Goal: Information Seeking & Learning: Learn about a topic

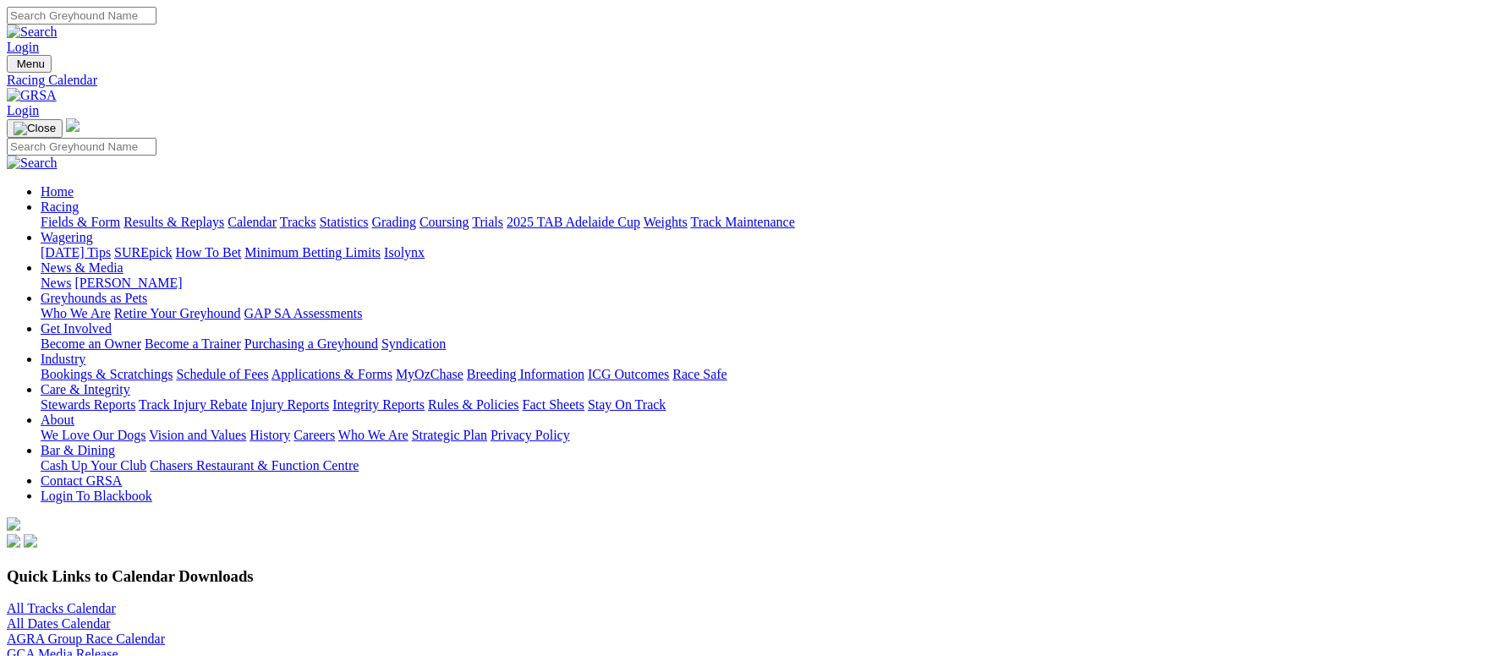
click at [120, 215] on link "Fields & Form" at bounding box center [80, 222] width 79 height 14
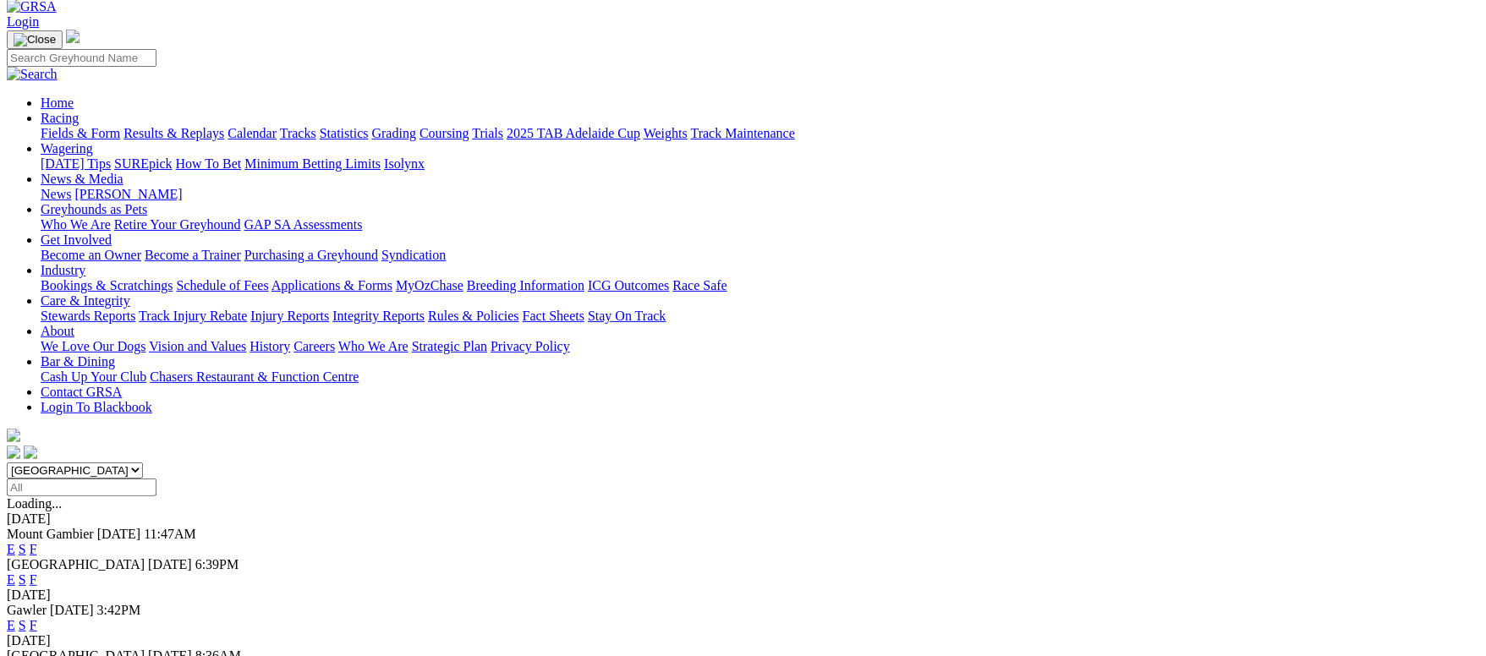
scroll to position [127, 0]
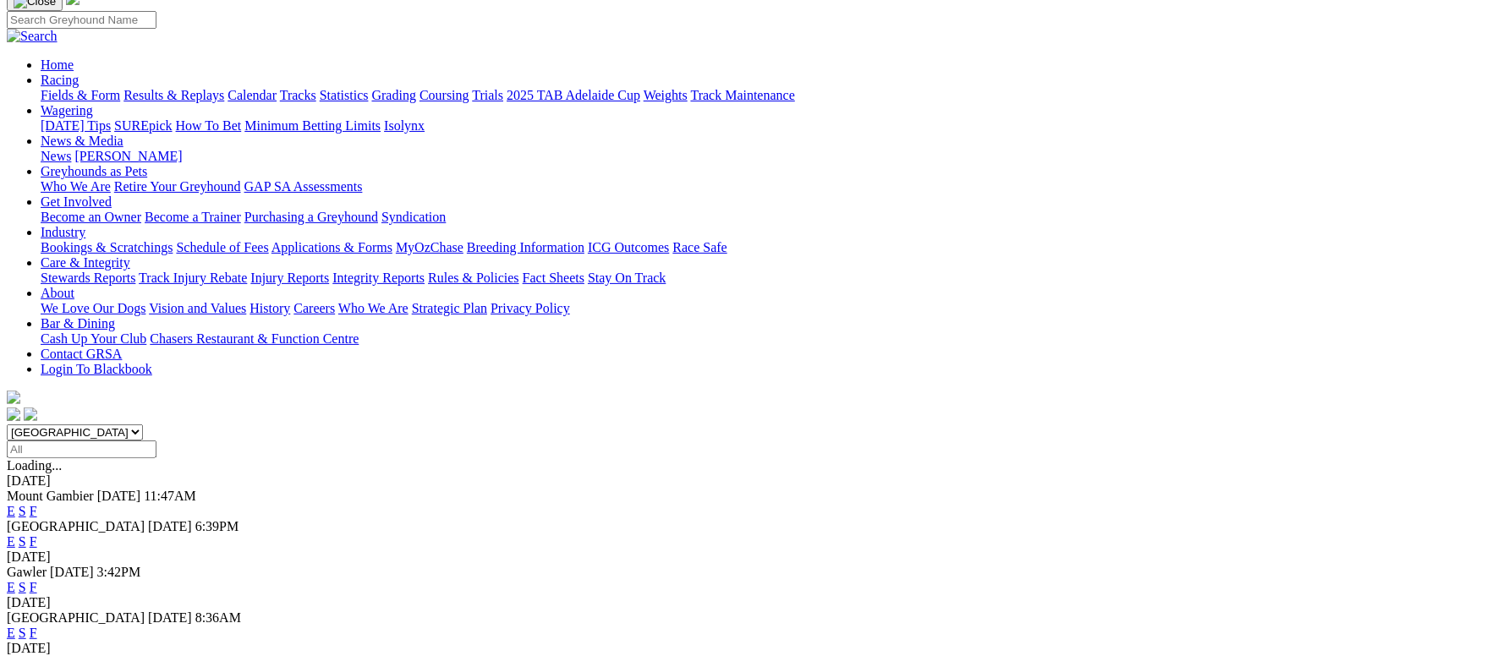
click at [972, 519] on div "[GEOGRAPHIC_DATA] [DATE] 6:39PM E S F" at bounding box center [743, 534] width 1472 height 30
click at [37, 534] on link "F" at bounding box center [34, 541] width 8 height 14
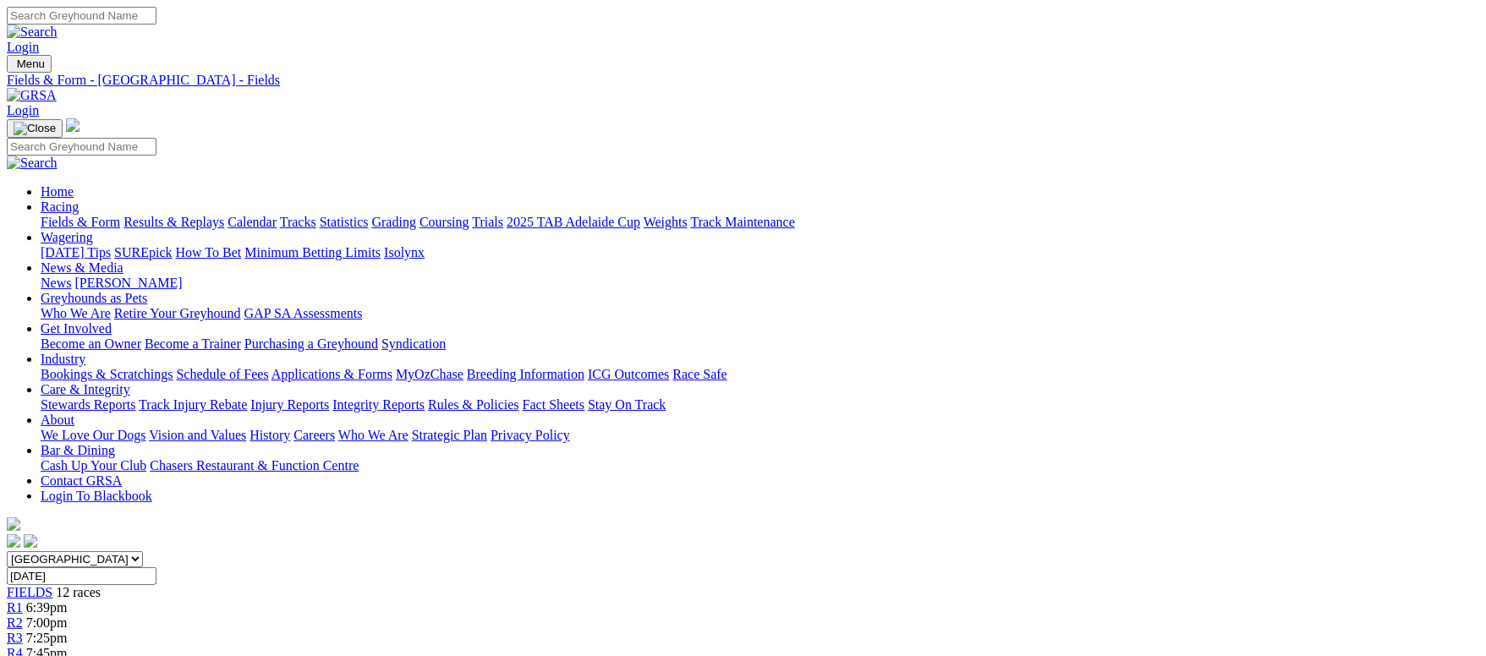
click at [118, 215] on link "Fields & Form" at bounding box center [80, 222] width 79 height 14
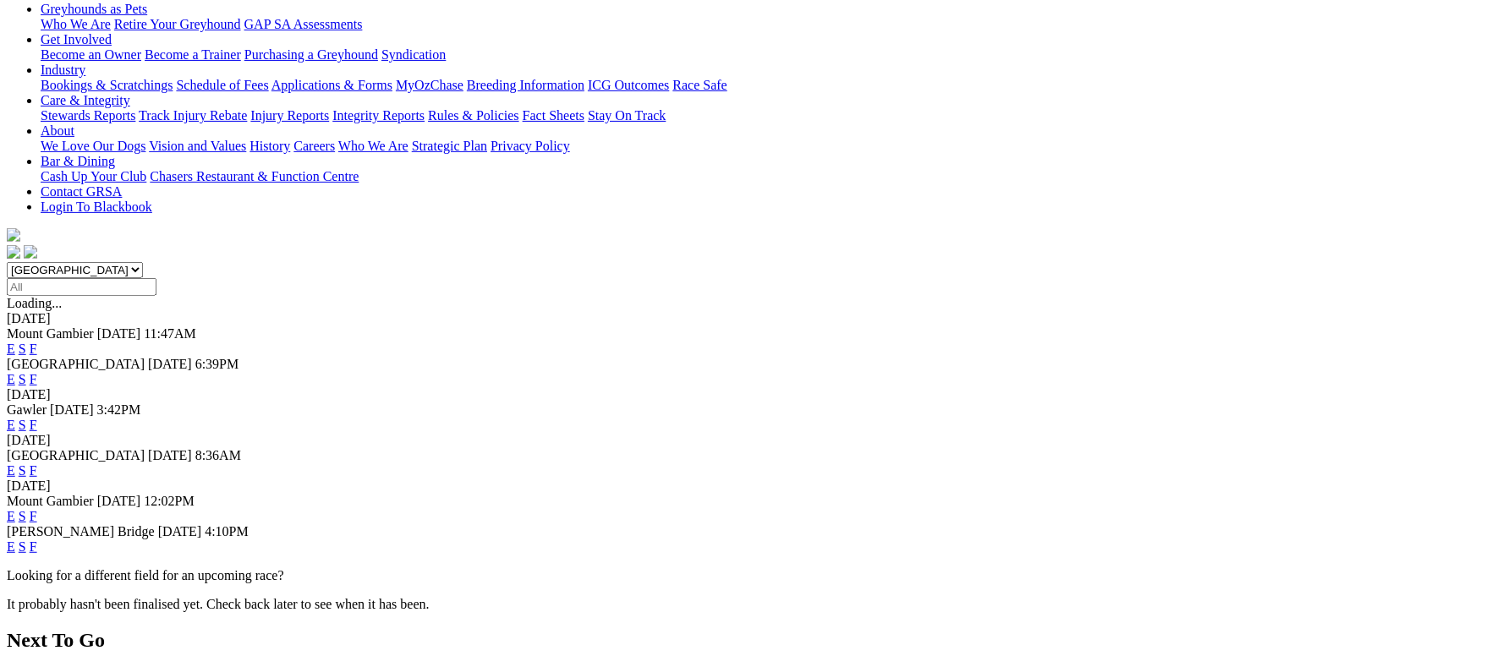
scroll to position [254, 0]
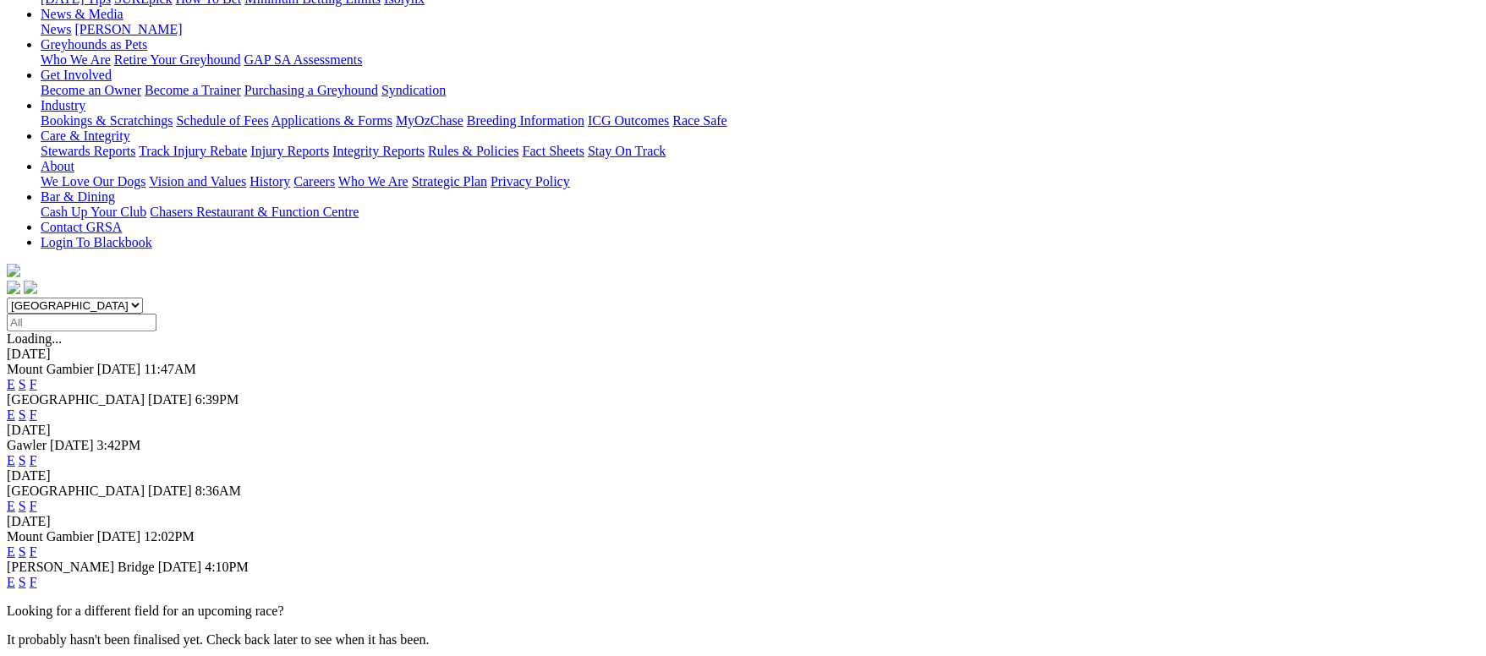
click at [37, 499] on link "F" at bounding box center [34, 506] width 8 height 14
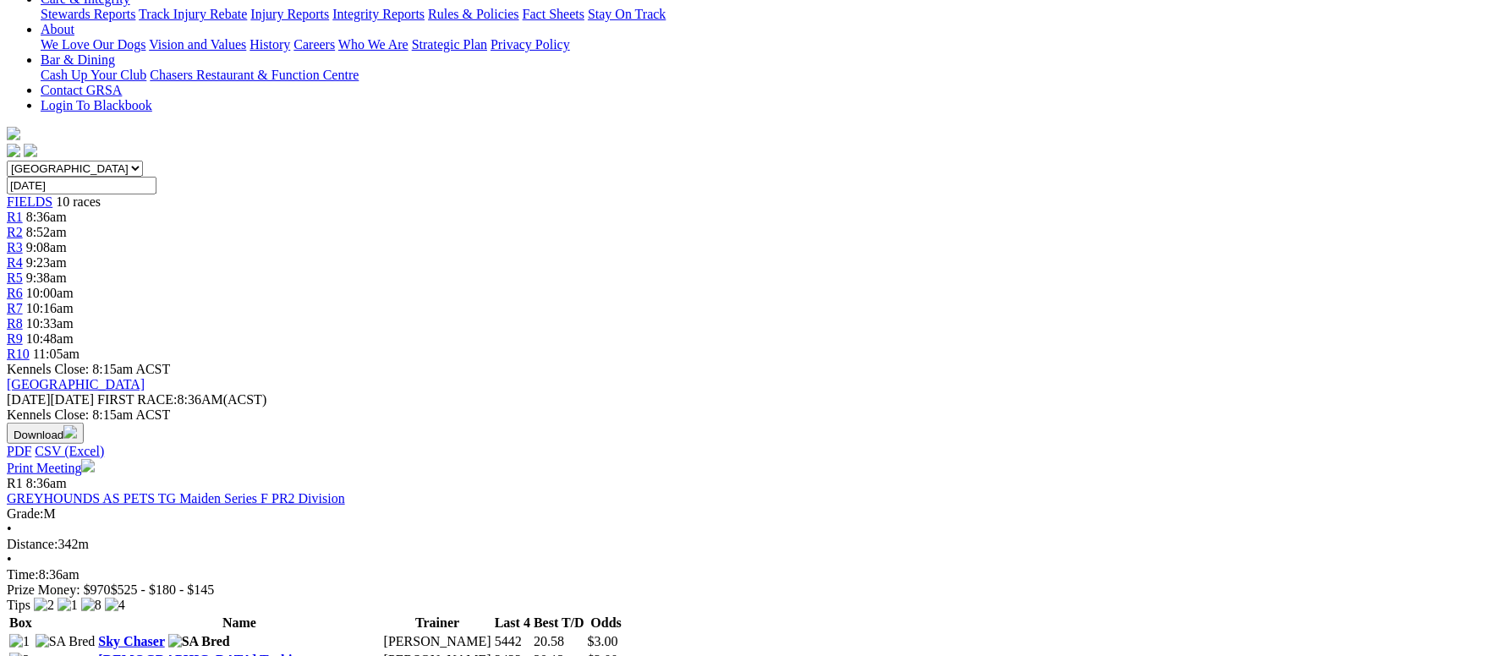
scroll to position [380, 0]
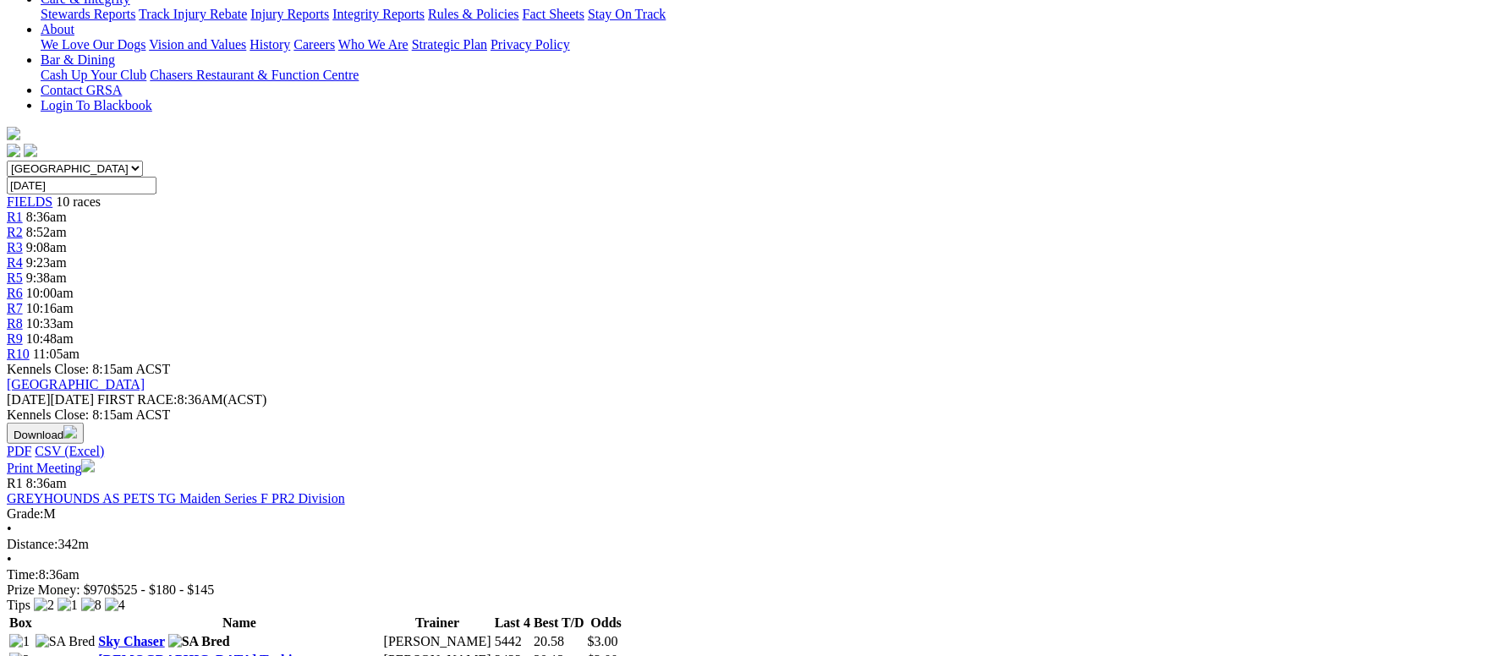
scroll to position [127, 0]
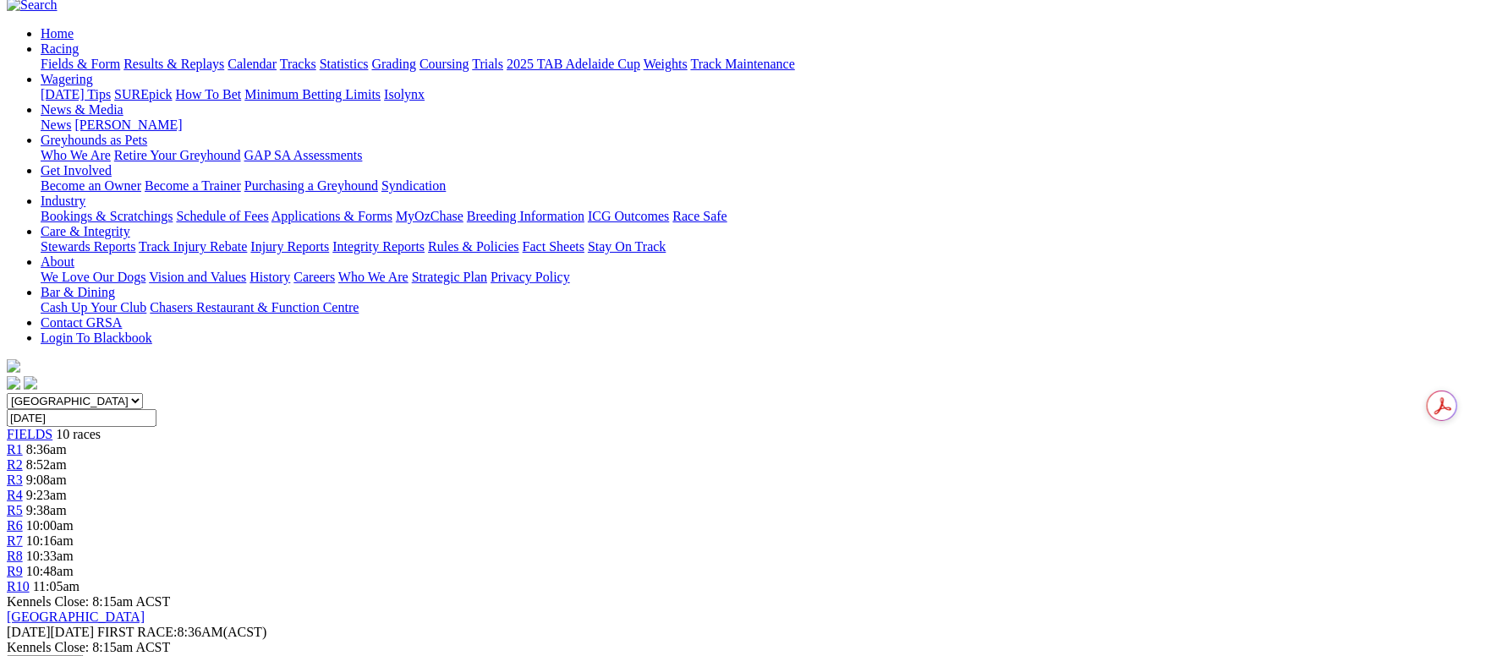
scroll to position [507, 0]
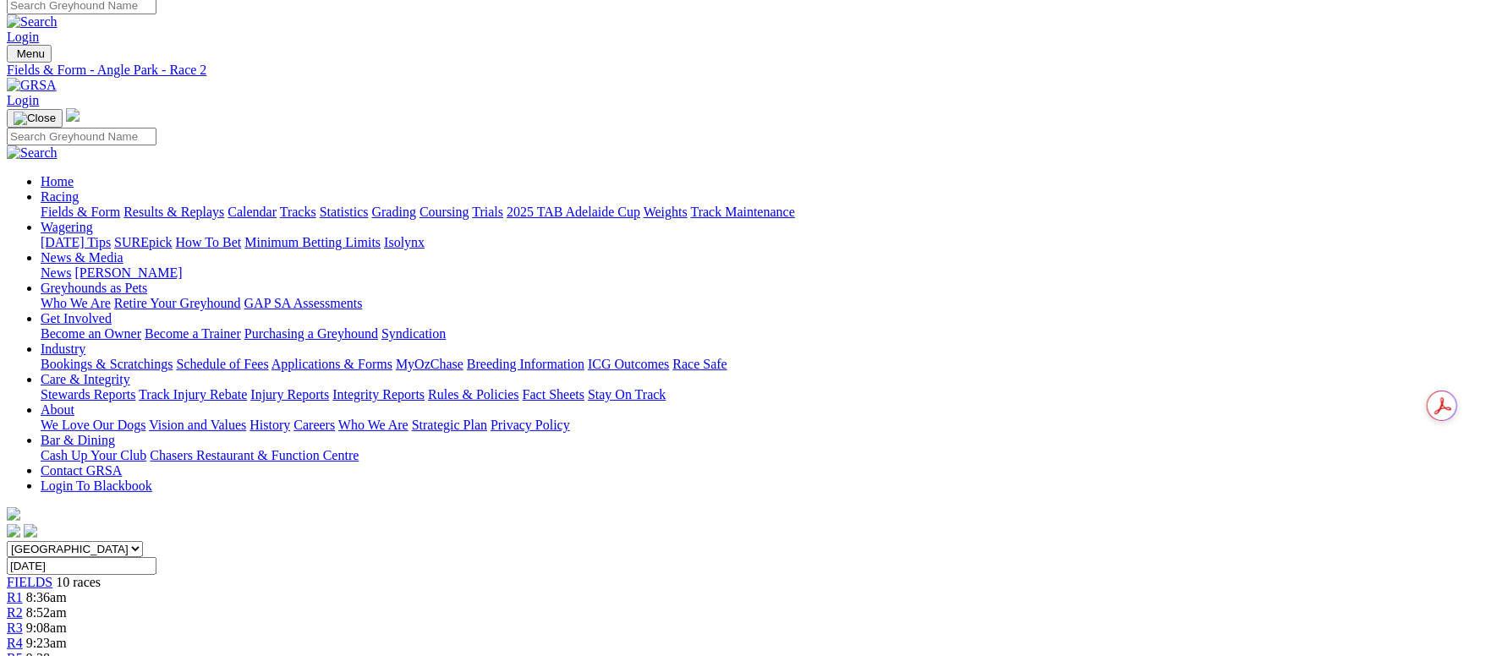
scroll to position [0, 0]
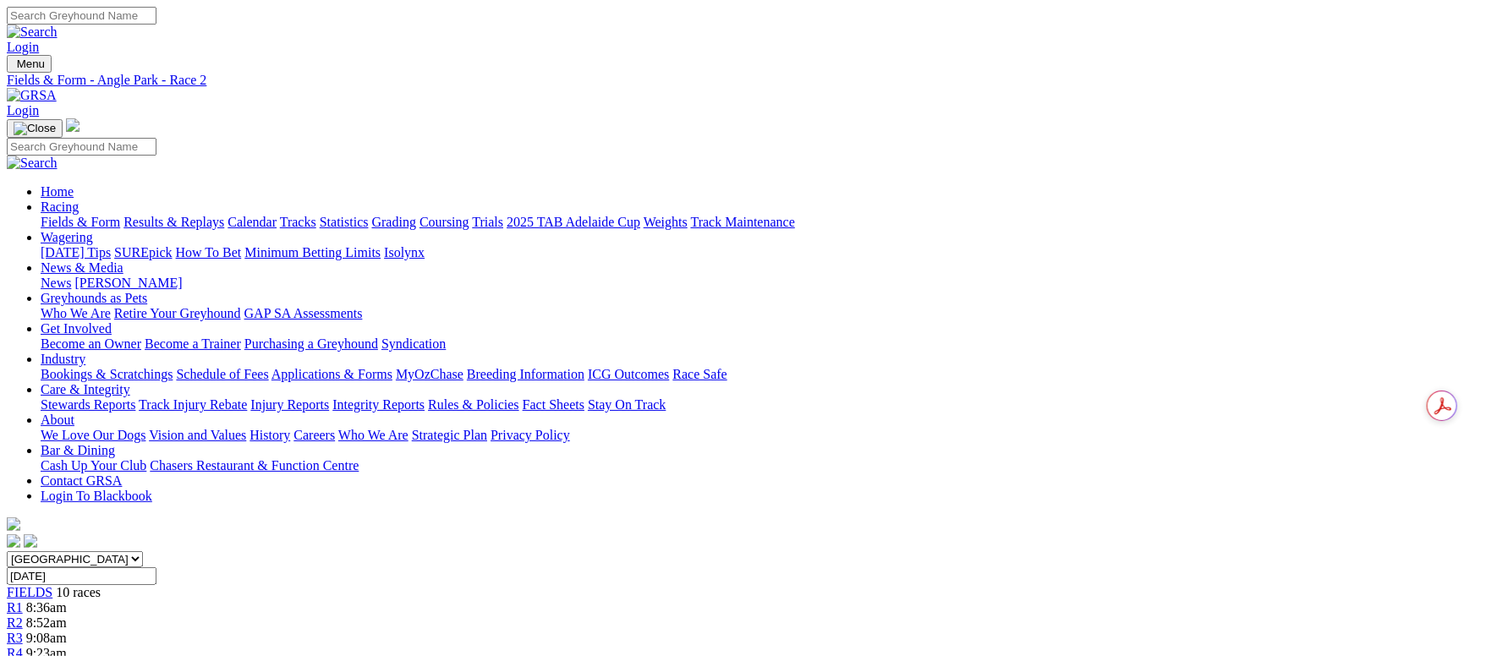
click at [120, 215] on link "Fields & Form" at bounding box center [80, 222] width 79 height 14
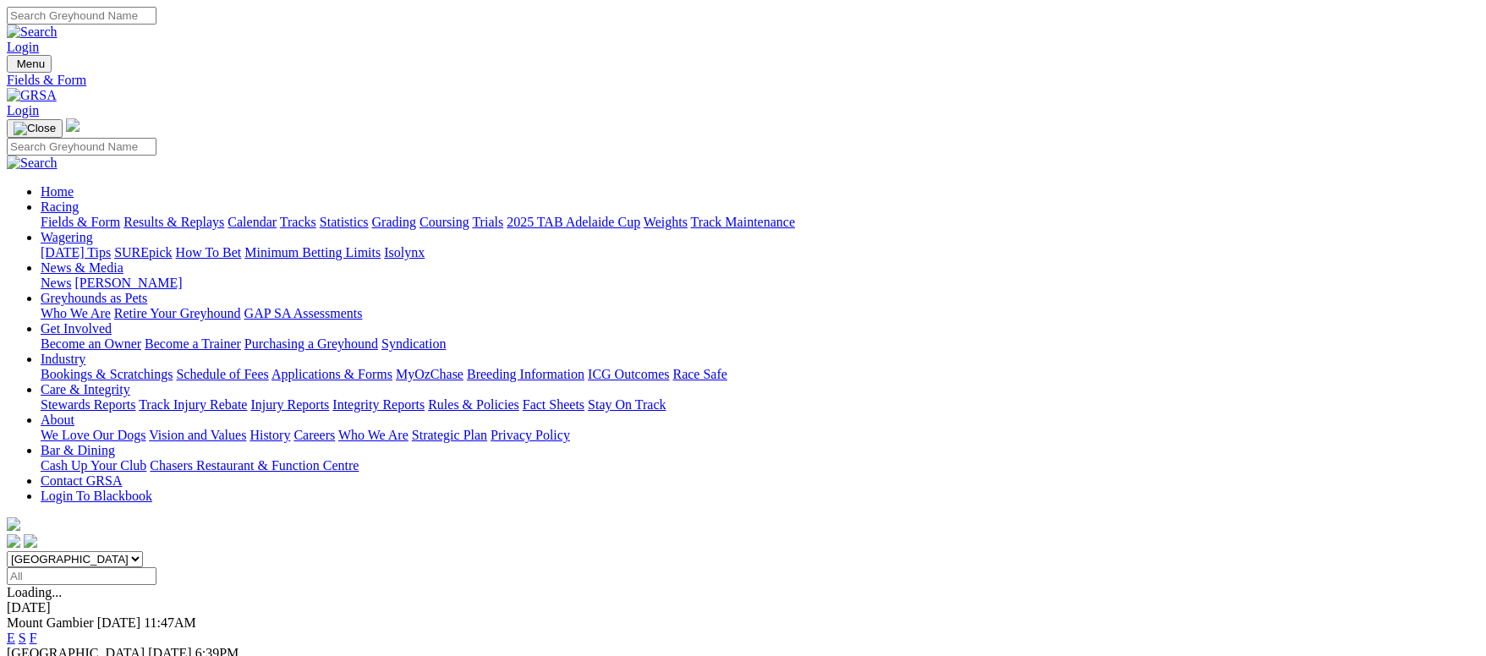
scroll to position [254, 0]
